Goal: Transaction & Acquisition: Purchase product/service

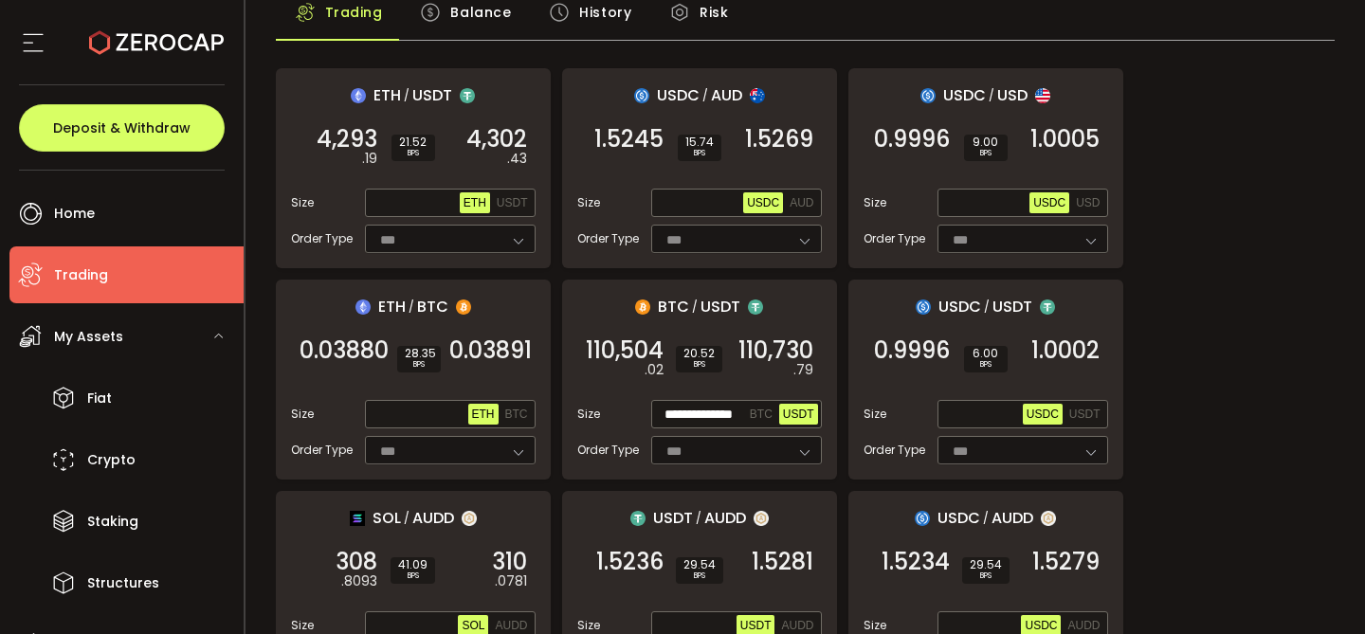
scroll to position [192, 0]
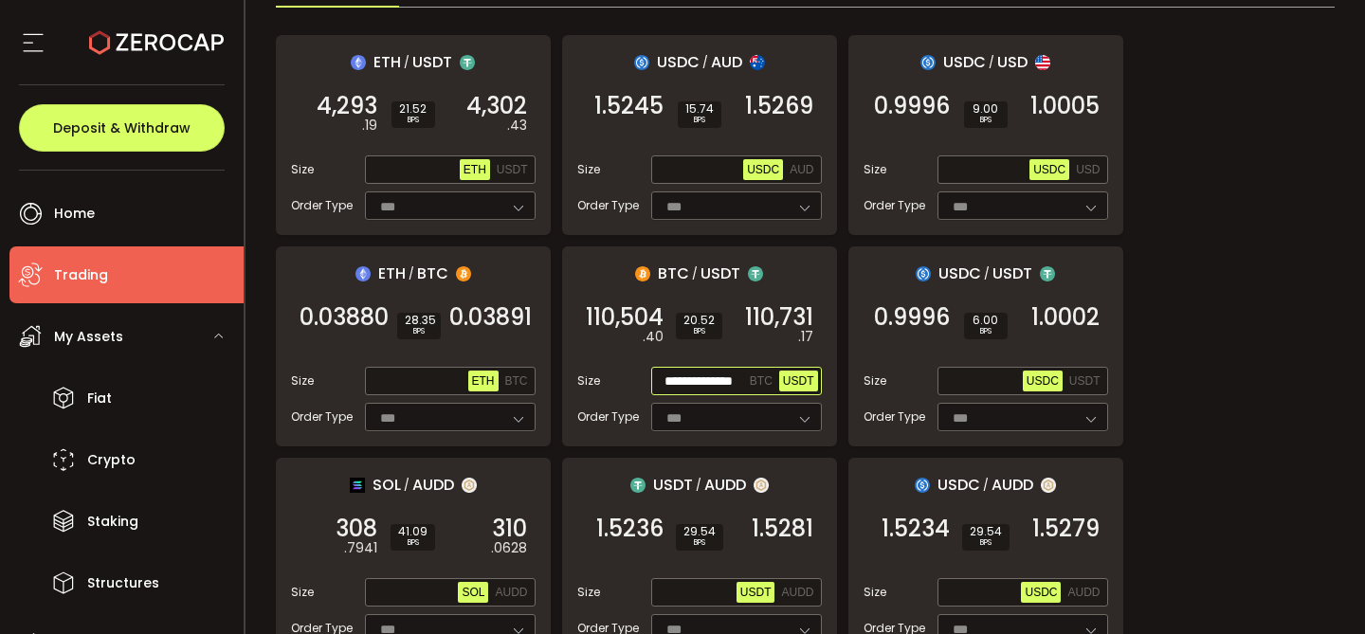
click at [691, 378] on input "**********" at bounding box center [700, 382] width 91 height 21
paste input "text"
click at [780, 330] on div "110,731 .32 BUY" at bounding box center [774, 325] width 95 height 53
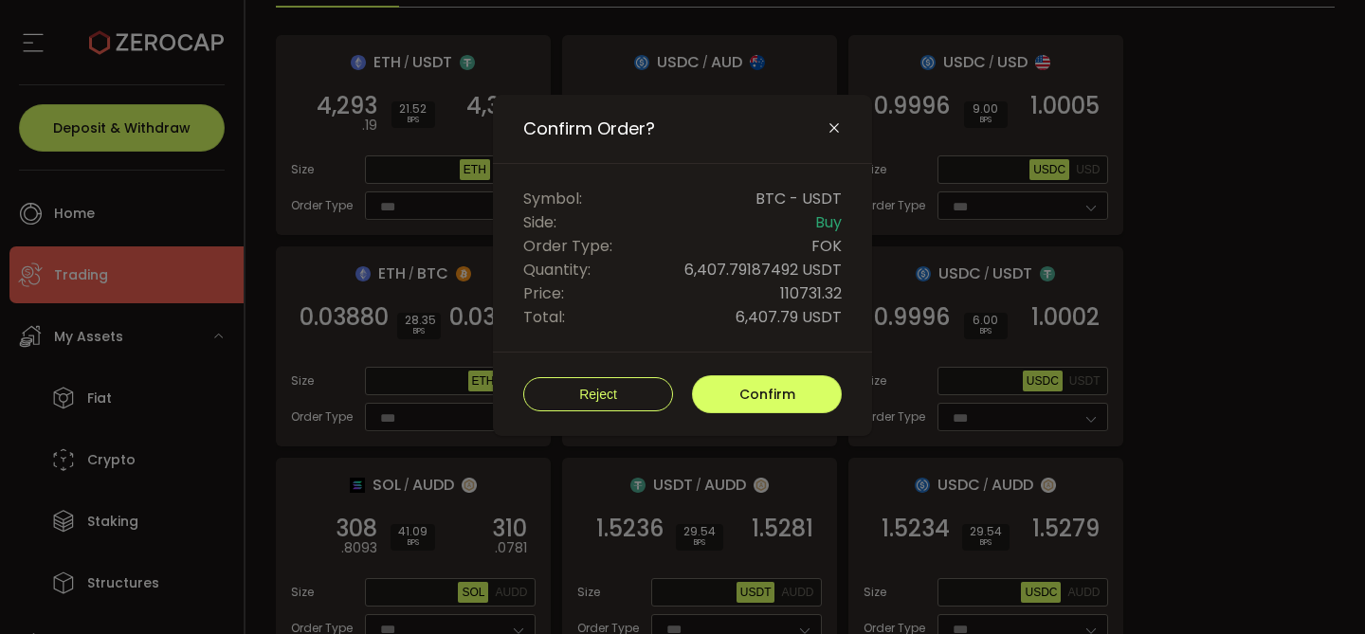
scroll to position [0, 0]
click at [795, 398] on button "Confirm" at bounding box center [767, 394] width 150 height 38
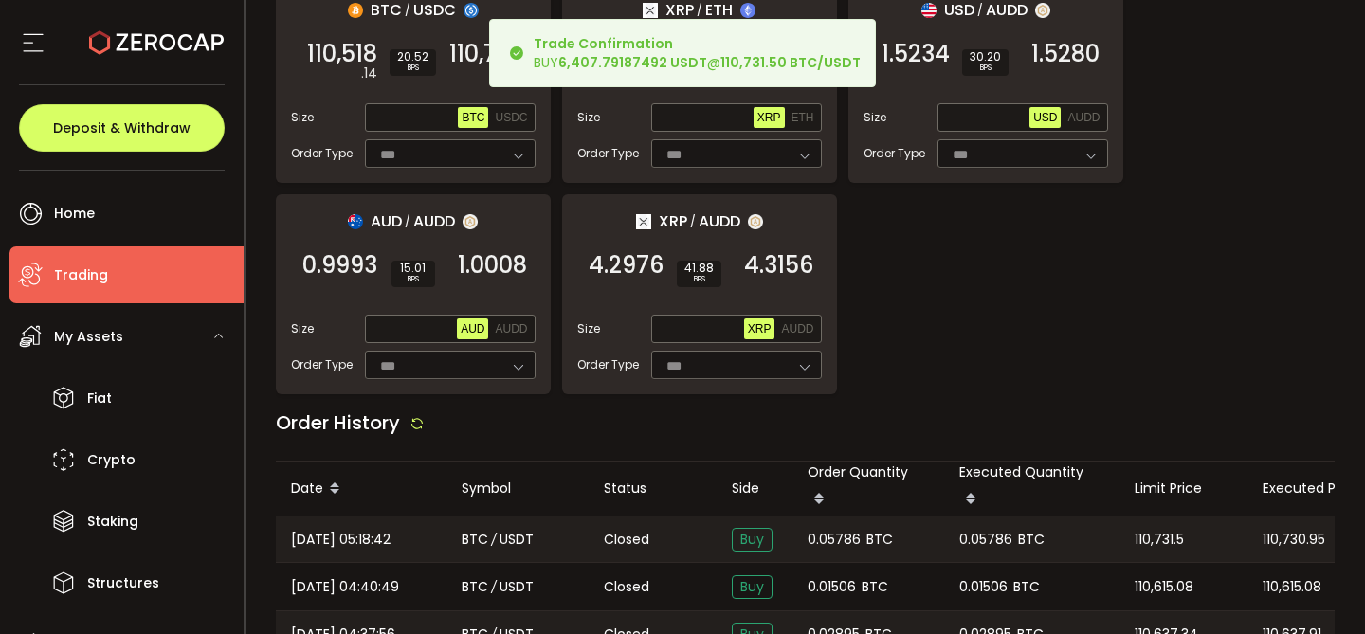
scroll to position [1936, 0]
click at [835, 528] on span "0.05786" at bounding box center [833, 539] width 53 height 22
copy span "0.05786"
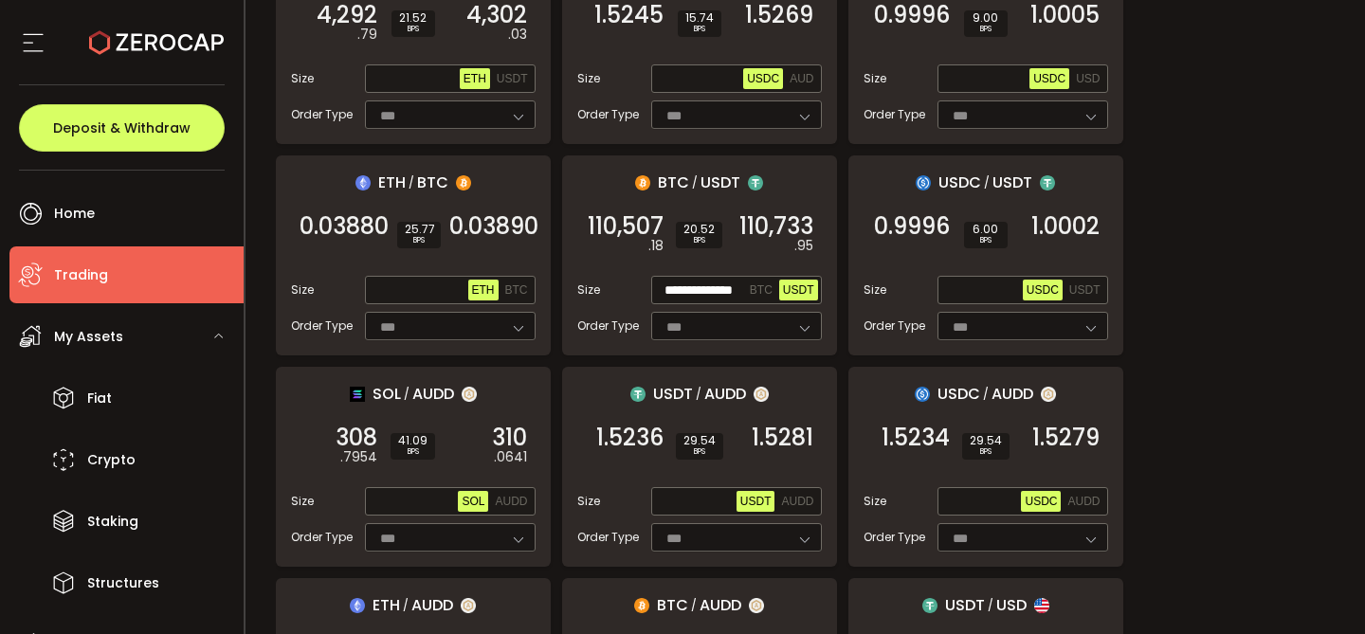
scroll to position [0, 0]
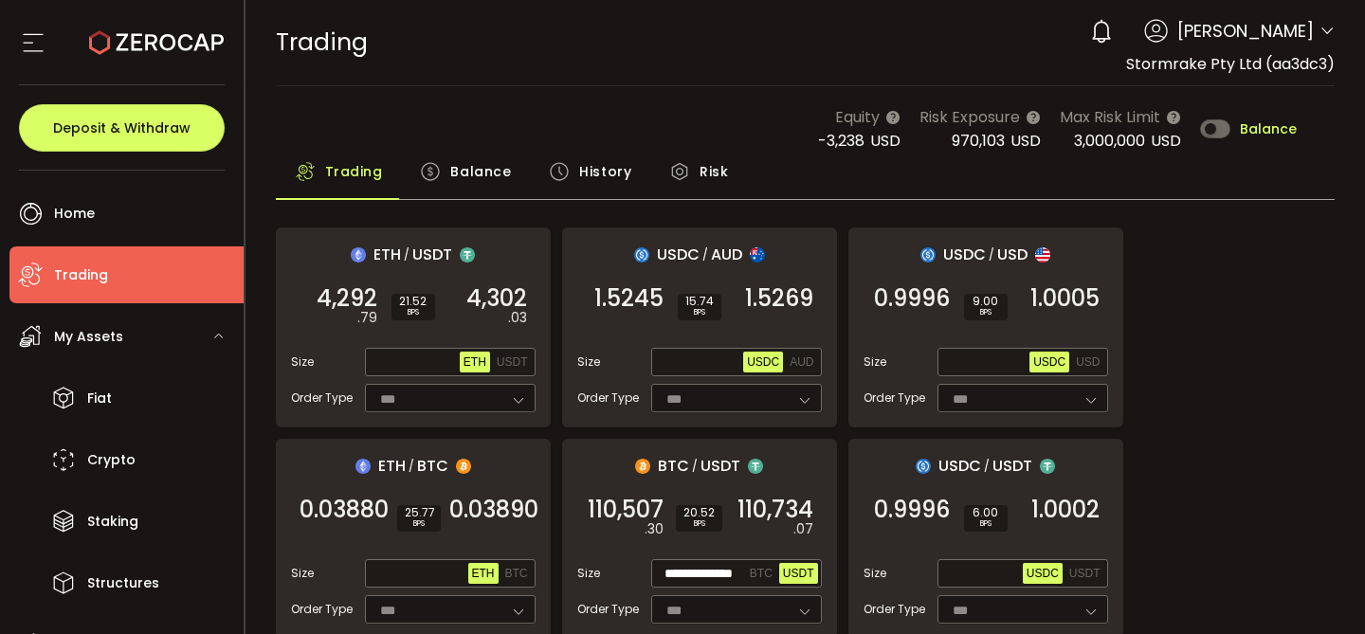
click at [454, 131] on div "Equity -3,238 USD Risk Exposure 970,103 USD Max Risk Limit 3,000,000 USD Balance" at bounding box center [806, 128] width 1060 height 47
click at [480, 171] on span "Balance" at bounding box center [480, 172] width 61 height 38
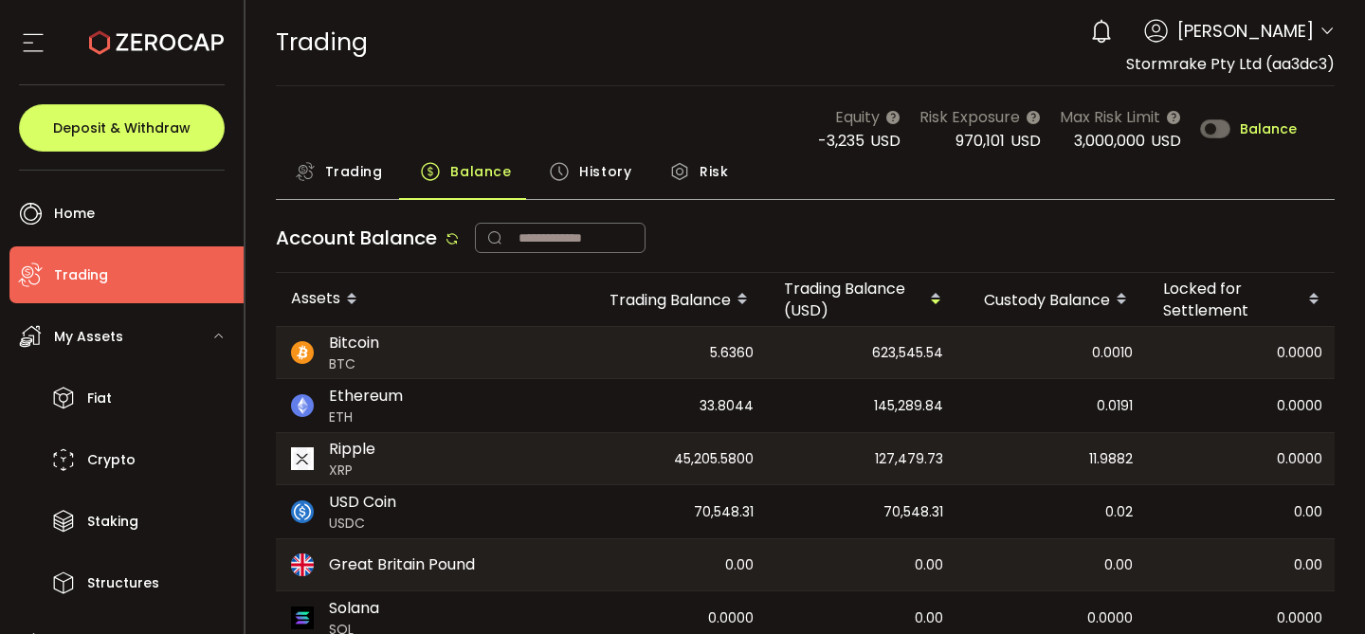
click at [579, 178] on span "History" at bounding box center [605, 172] width 52 height 38
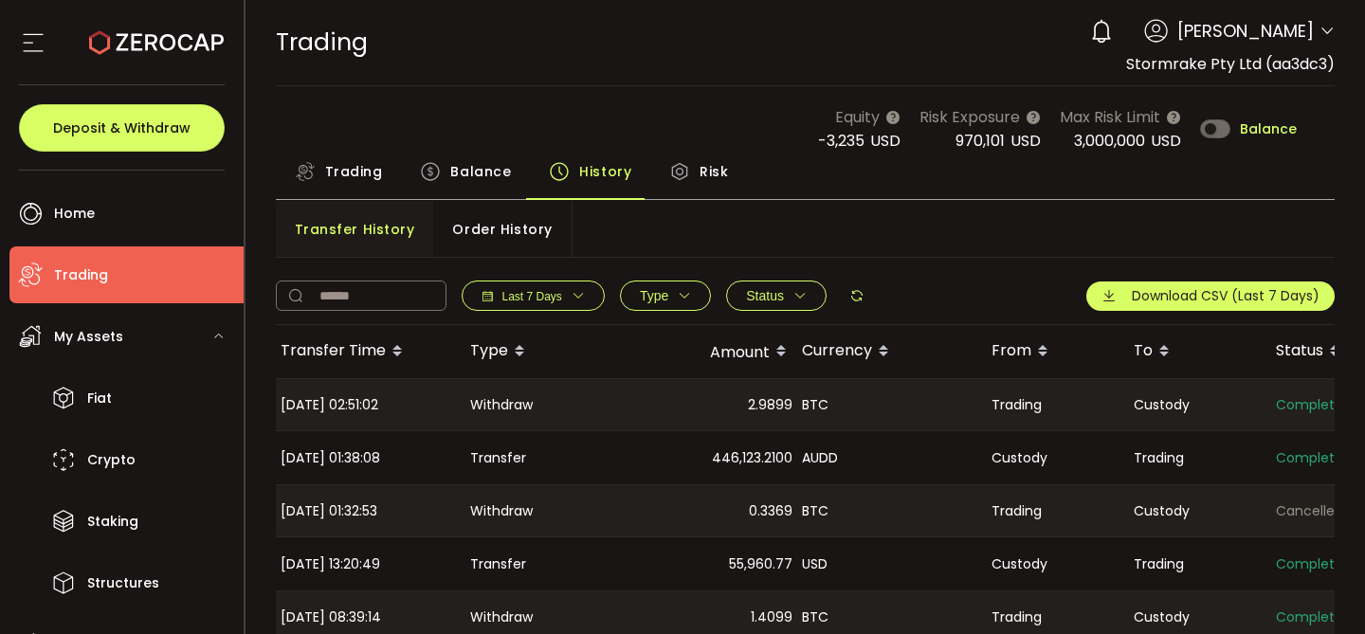
click at [457, 180] on span "Balance" at bounding box center [480, 172] width 61 height 38
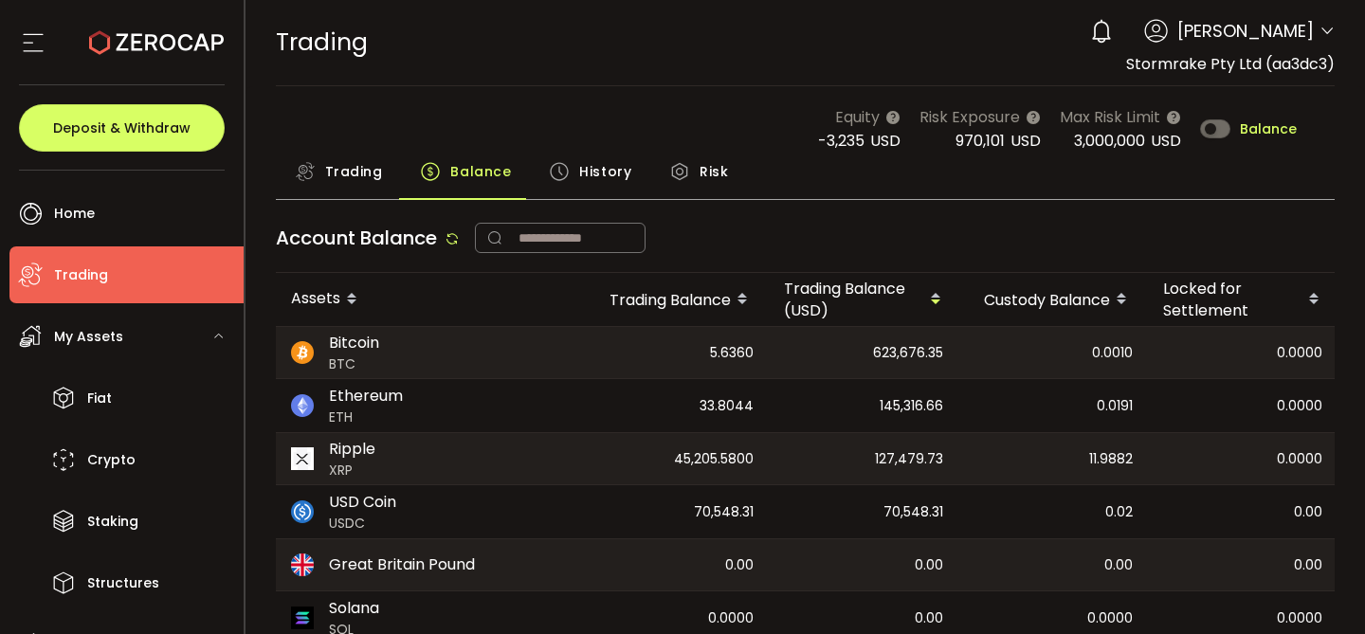
click at [357, 179] on span "Trading" at bounding box center [354, 172] width 58 height 38
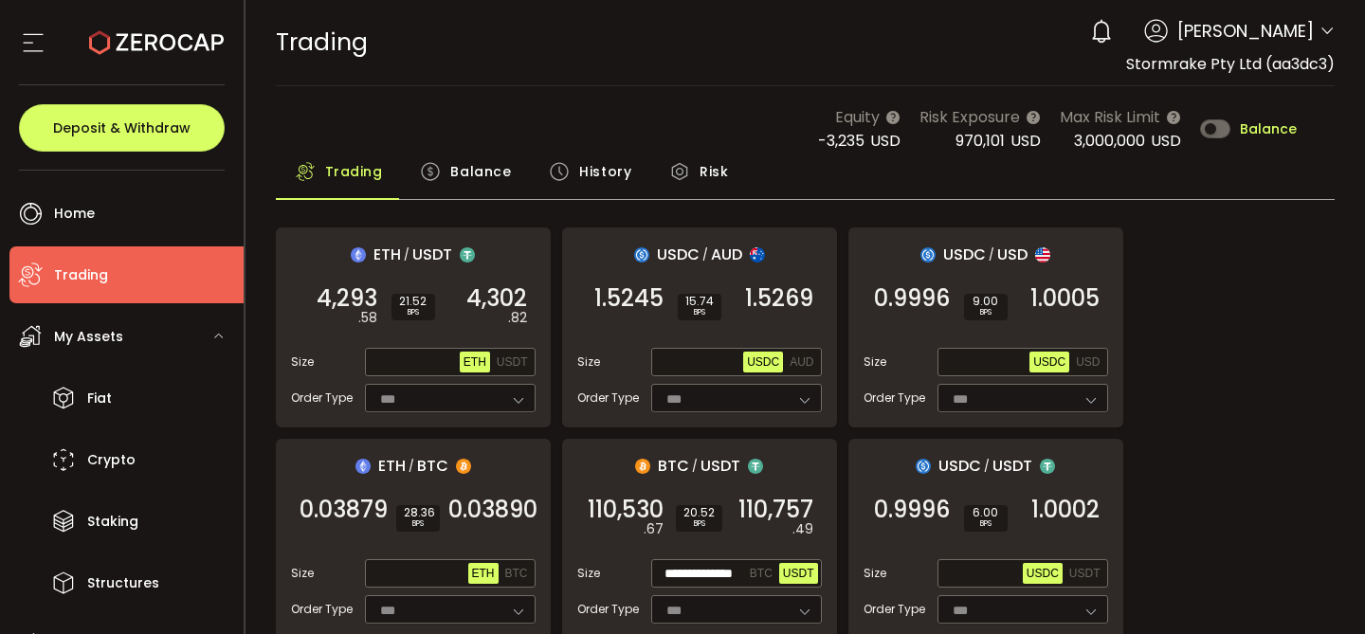
click at [480, 187] on span "Balance" at bounding box center [480, 172] width 61 height 38
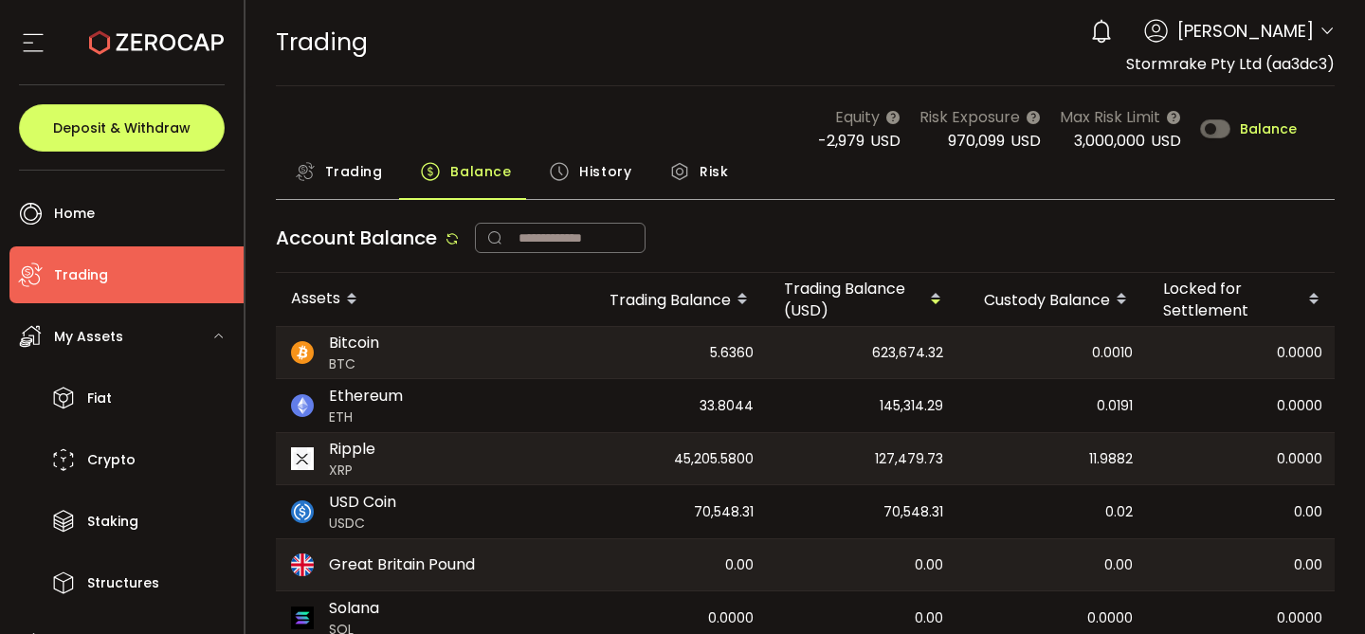
click at [319, 148] on div "Equity -2,979 USD Risk Exposure 970,099 USD Max Risk Limit 3,000,000 USD Balance" at bounding box center [806, 128] width 1060 height 47
click at [354, 169] on span "Trading" at bounding box center [354, 172] width 58 height 38
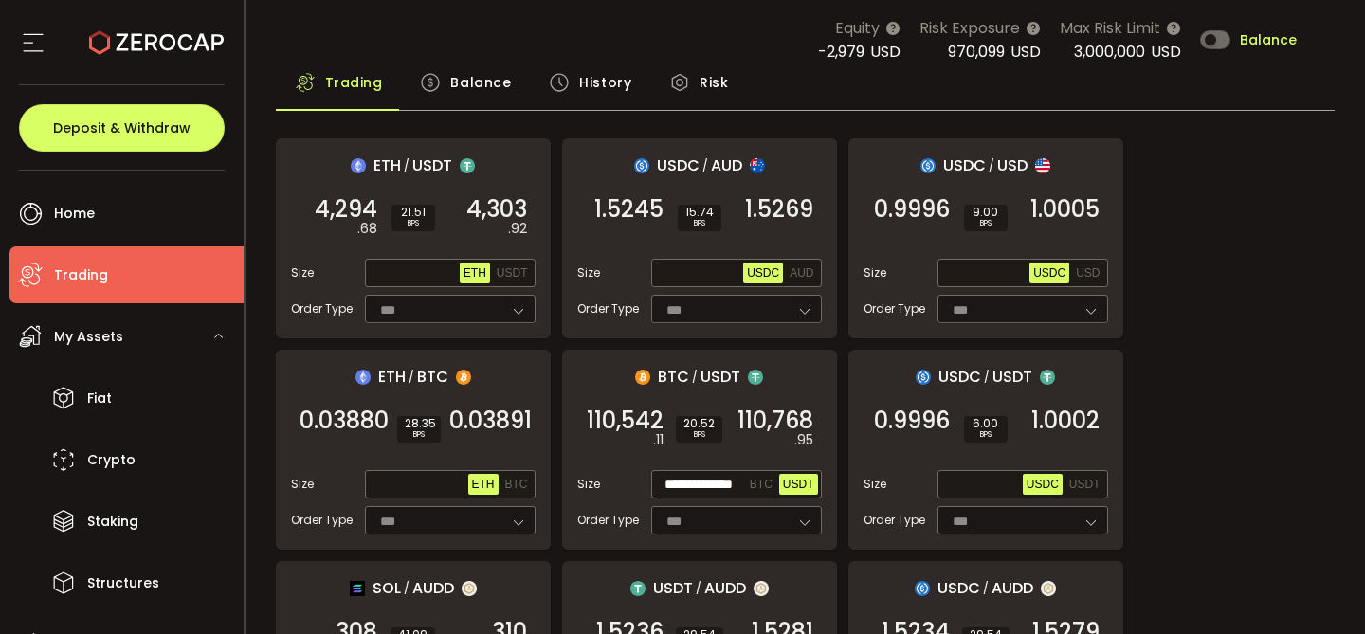
scroll to position [94, 0]
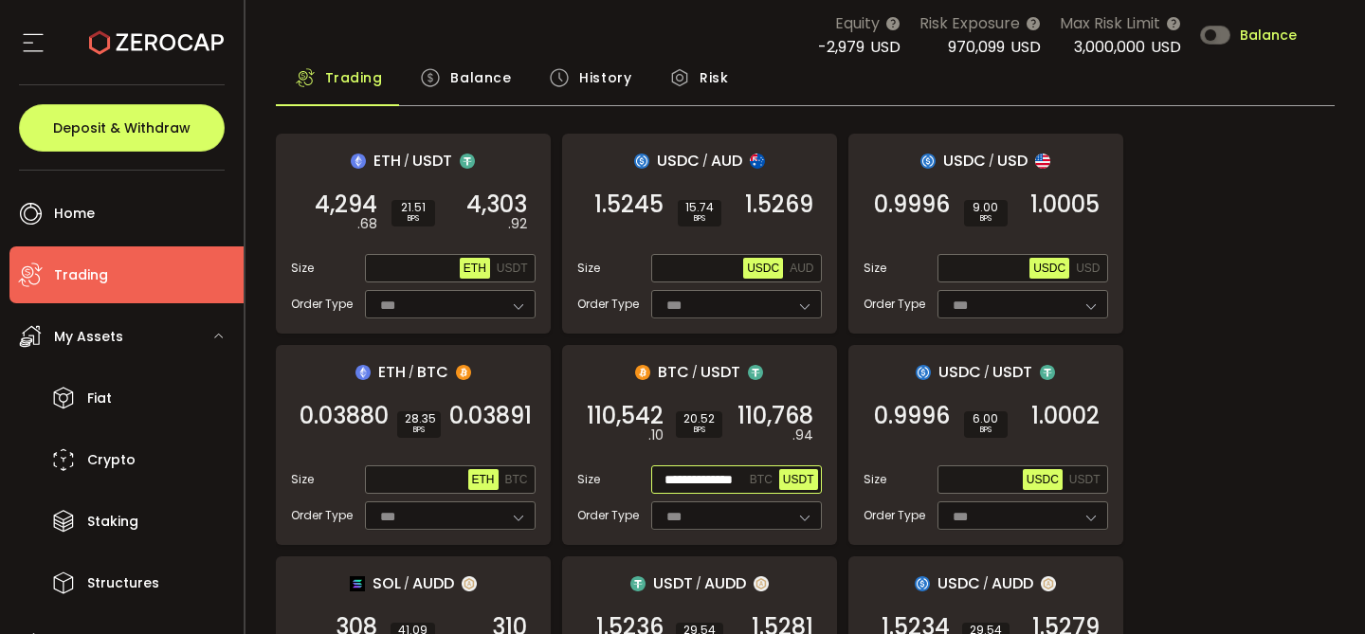
click at [711, 480] on input "**********" at bounding box center [700, 480] width 91 height 21
paste input "text"
type input "**********"
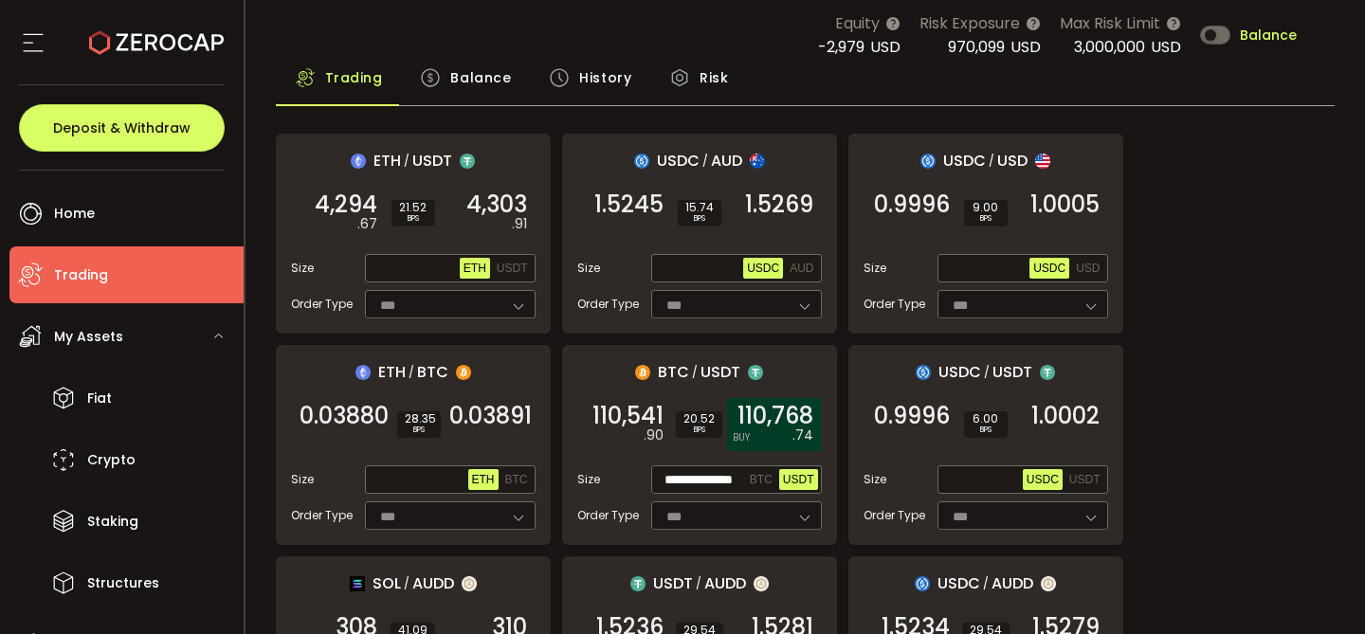
scroll to position [0, 0]
click at [793, 429] on em ".74" at bounding box center [802, 436] width 21 height 20
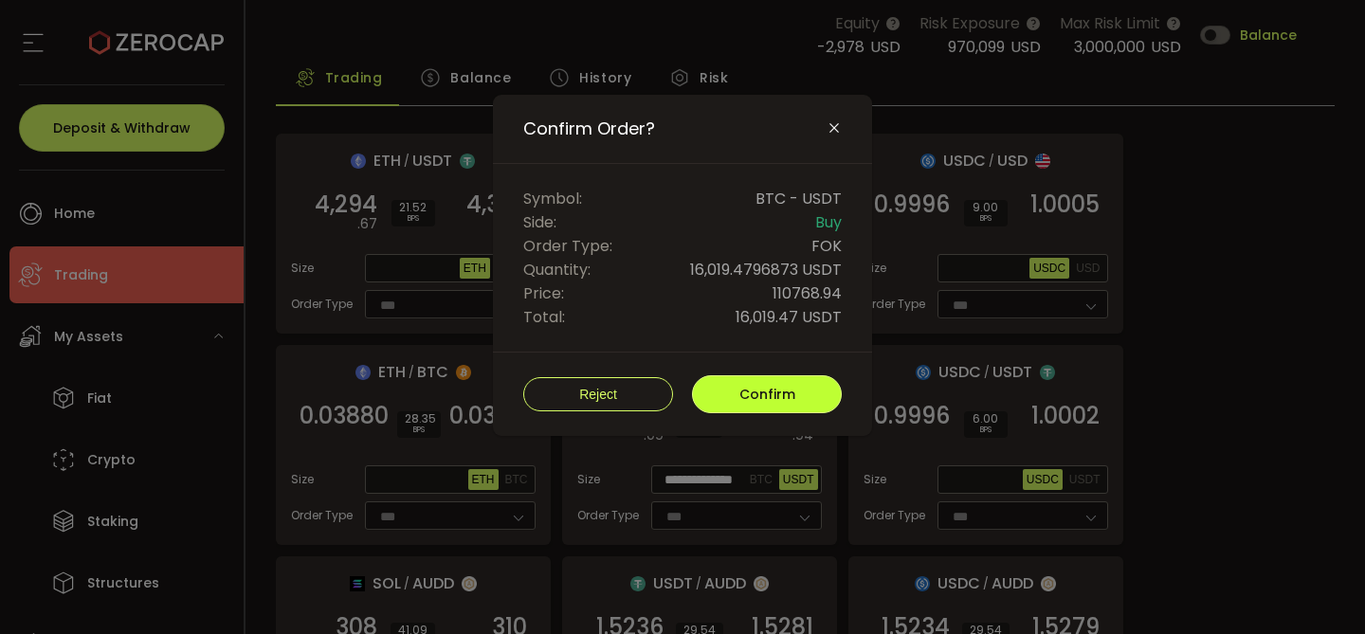
click at [817, 391] on button "Confirm" at bounding box center [767, 394] width 150 height 38
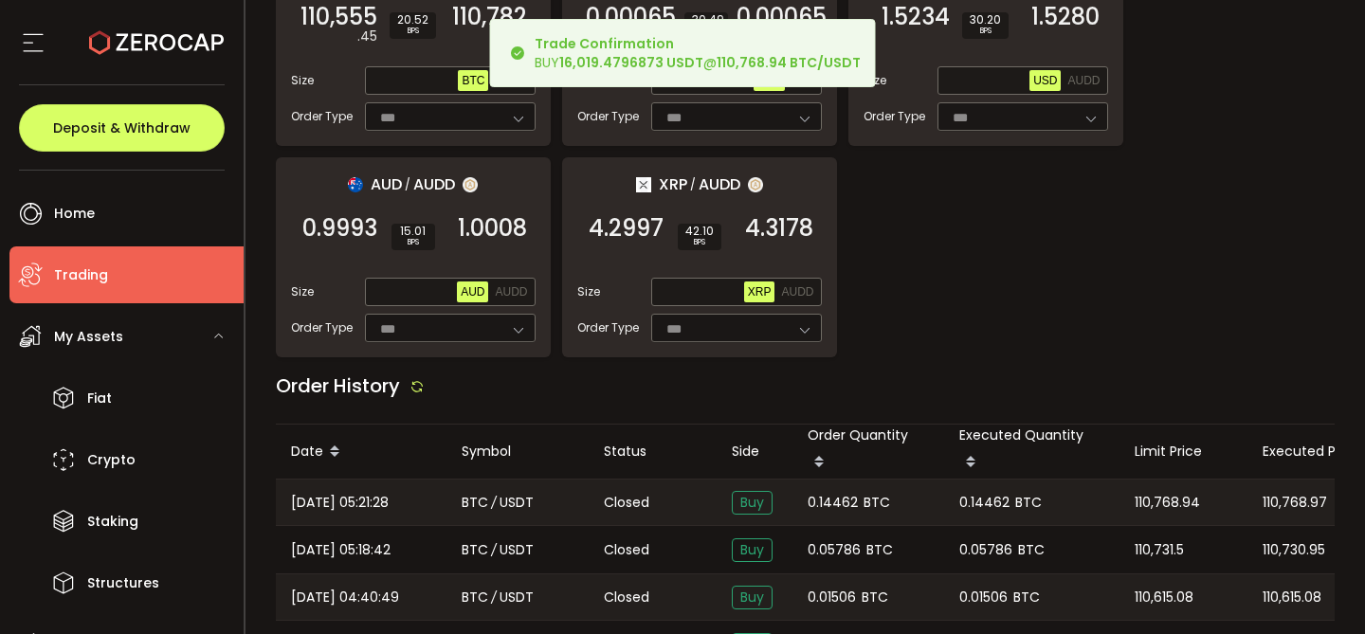
scroll to position [1973, 0]
click at [837, 491] on span "0.14462" at bounding box center [832, 502] width 50 height 22
copy span "0.14462"
